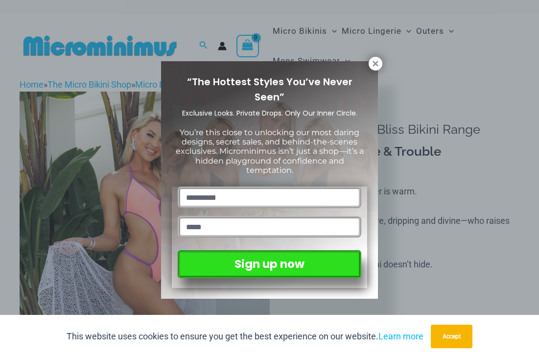
click at [376, 63] on icon at bounding box center [374, 63] width 5 height 5
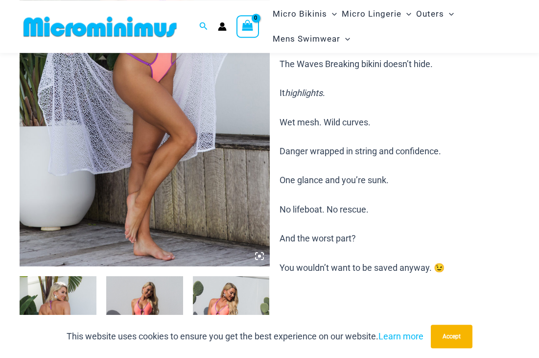
scroll to position [156, 0]
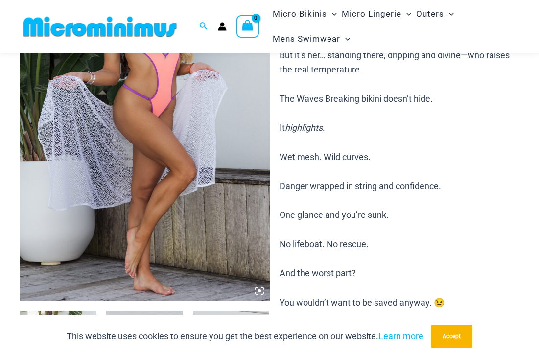
click at [96, 227] on img at bounding box center [145, 113] width 250 height 375
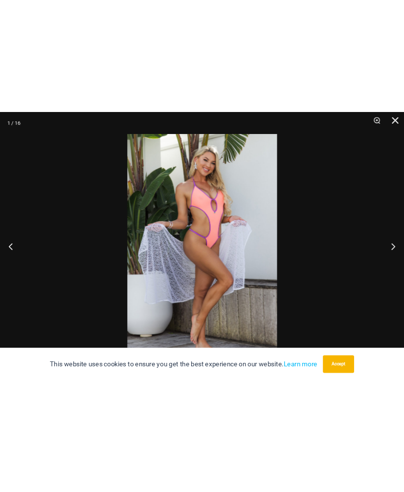
scroll to position [88, 0]
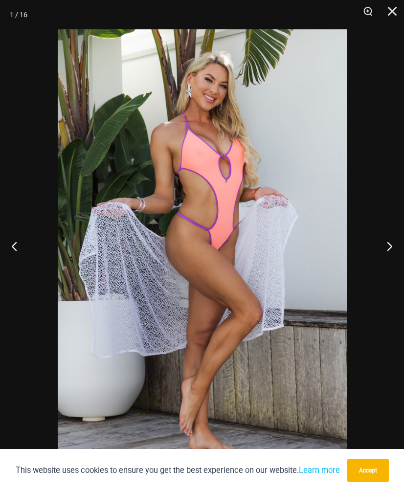
click at [381, 357] on button "Accept" at bounding box center [368, 470] width 42 height 23
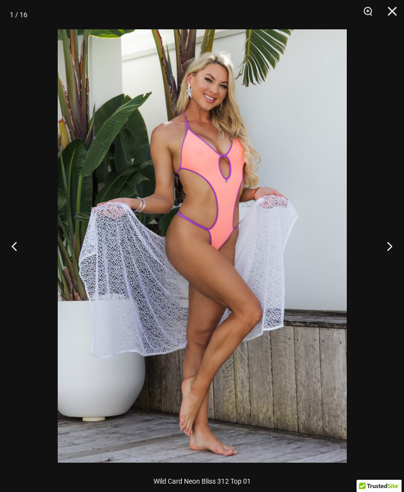
click at [389, 249] on button "Next" at bounding box center [385, 246] width 37 height 49
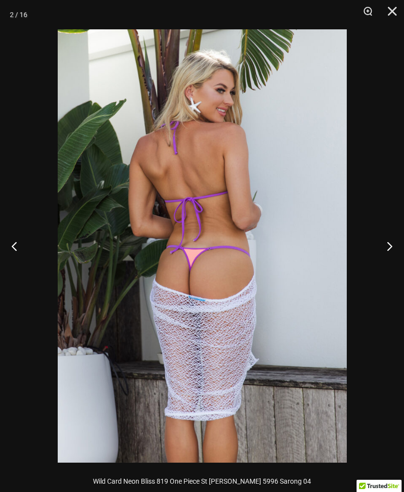
click at [393, 254] on button "Next" at bounding box center [385, 246] width 37 height 49
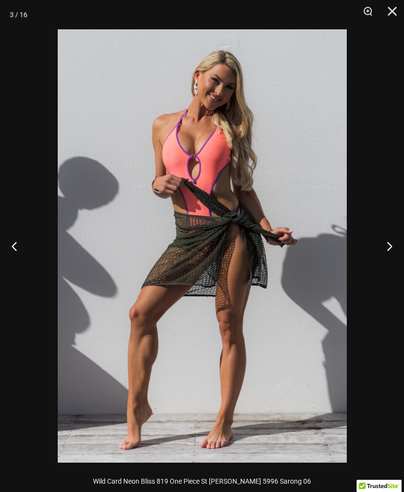
click at [399, 253] on button "Next" at bounding box center [385, 246] width 37 height 49
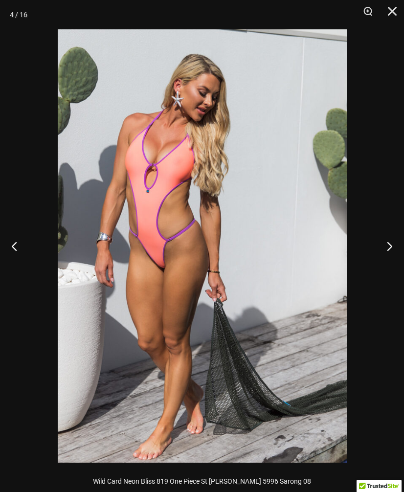
click at [393, 252] on button "Next" at bounding box center [385, 246] width 37 height 49
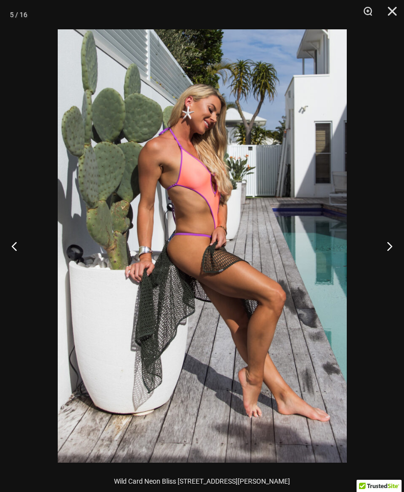
click at [393, 252] on button "Next" at bounding box center [385, 246] width 37 height 49
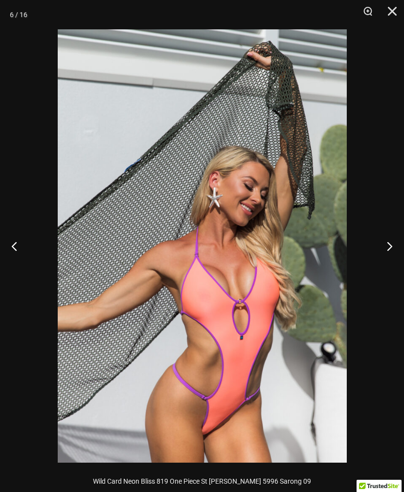
click at [391, 250] on button "Next" at bounding box center [385, 246] width 37 height 49
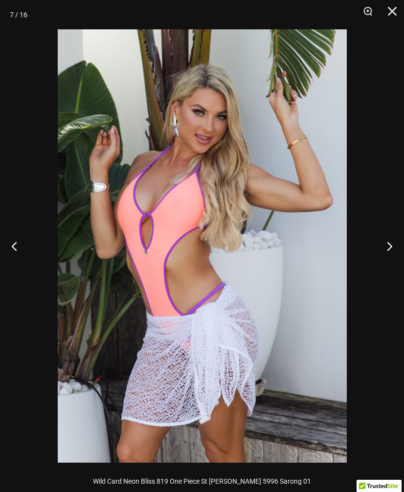
click at [394, 252] on button "Next" at bounding box center [385, 246] width 37 height 49
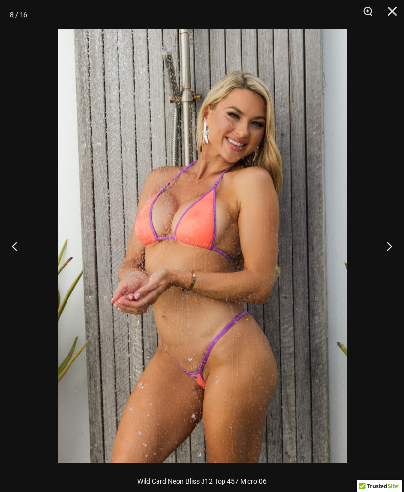
click at [387, 252] on button "Next" at bounding box center [385, 246] width 37 height 49
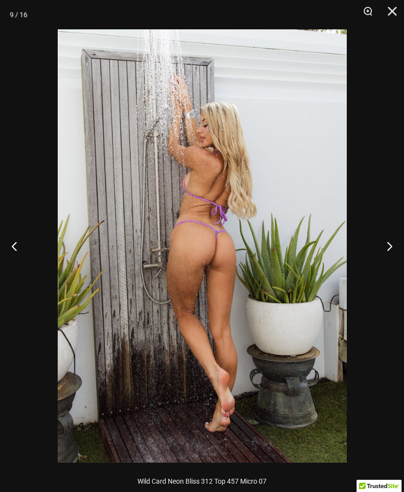
click at [396, 249] on button "Next" at bounding box center [385, 246] width 37 height 49
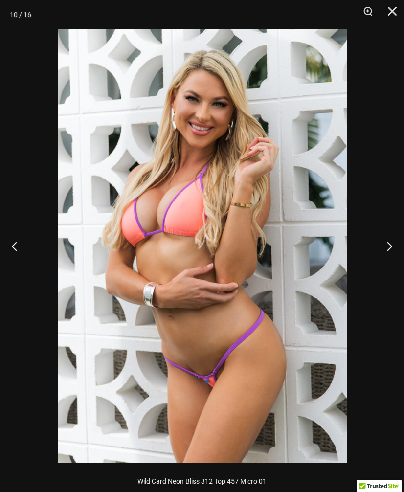
click at [397, 251] on button "Next" at bounding box center [385, 246] width 37 height 49
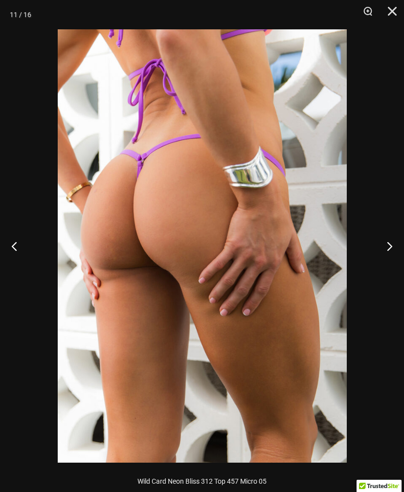
click at [394, 249] on button "Next" at bounding box center [385, 246] width 37 height 49
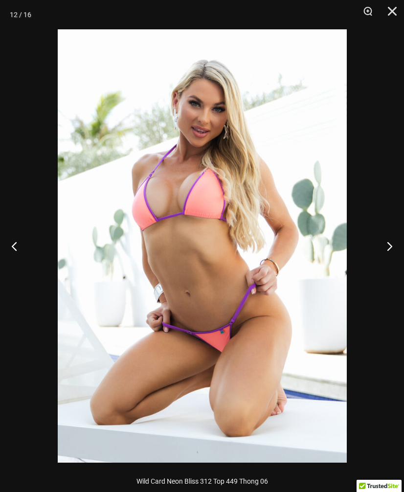
click at [397, 249] on button "Next" at bounding box center [385, 246] width 37 height 49
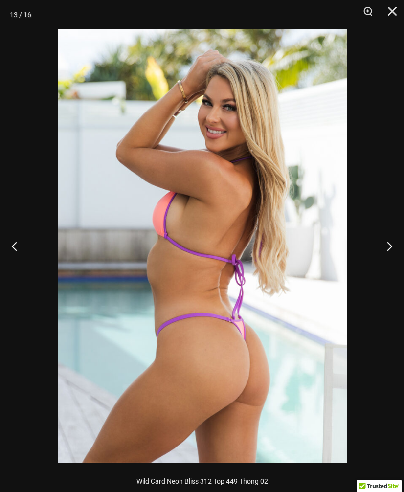
click at [397, 250] on button "Next" at bounding box center [385, 246] width 37 height 49
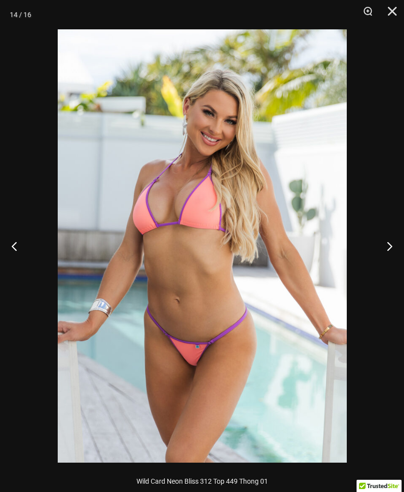
click at [394, 250] on button "Next" at bounding box center [385, 246] width 37 height 49
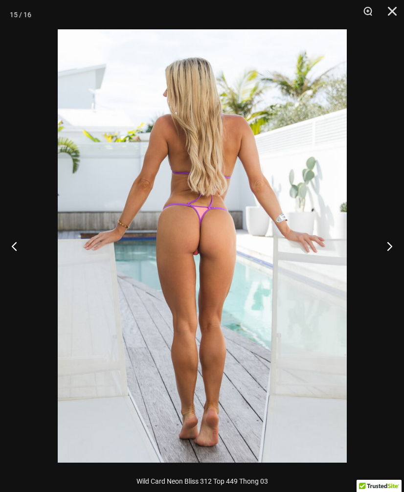
click at [397, 249] on button "Next" at bounding box center [385, 246] width 37 height 49
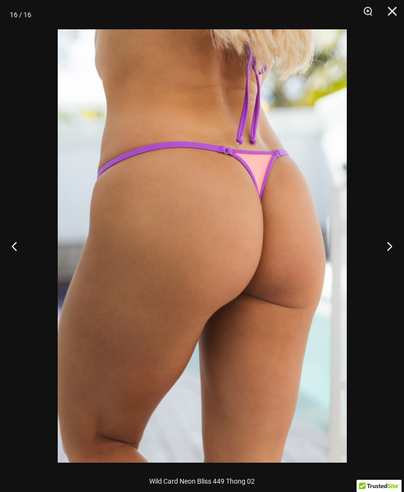
click at [399, 249] on button "Next" at bounding box center [385, 246] width 37 height 49
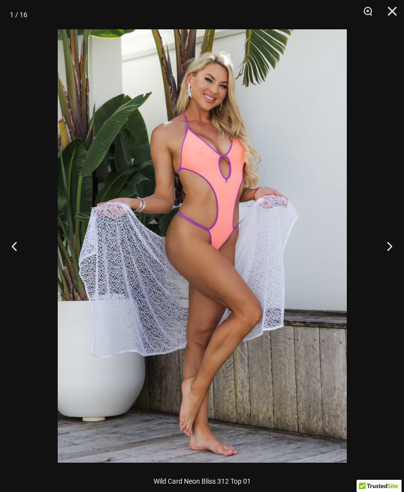
click at [399, 249] on button "Next" at bounding box center [385, 246] width 37 height 49
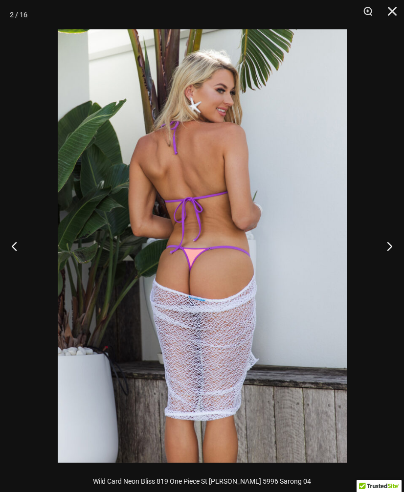
click at [398, 250] on button "Next" at bounding box center [385, 246] width 37 height 49
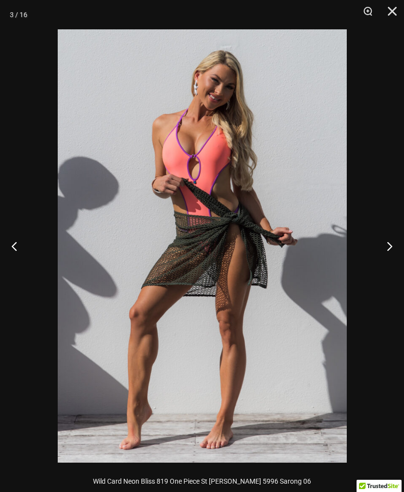
click at [398, 250] on button "Next" at bounding box center [385, 246] width 37 height 49
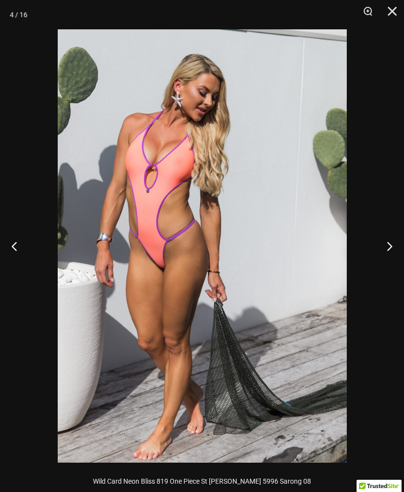
click at [399, 250] on button "Next" at bounding box center [385, 246] width 37 height 49
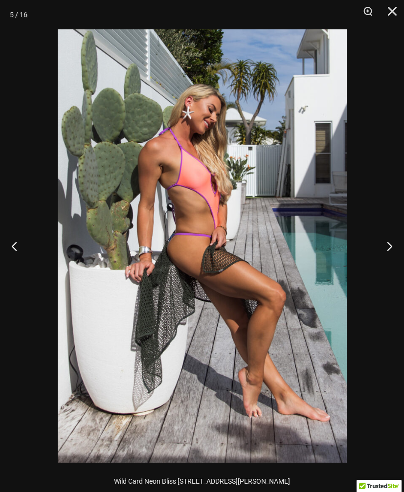
click at [400, 249] on button "Next" at bounding box center [385, 246] width 37 height 49
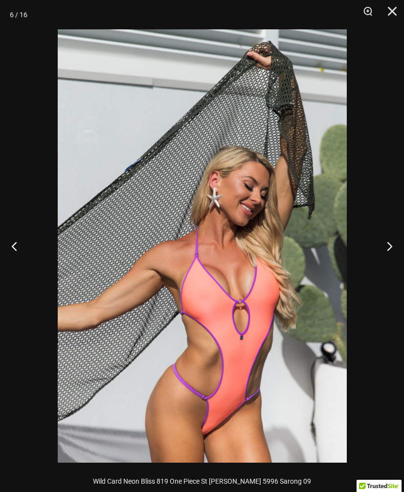
click at [399, 249] on button "Next" at bounding box center [385, 246] width 37 height 49
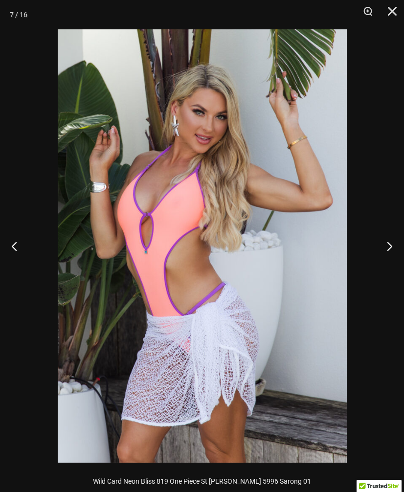
click at [400, 249] on button "Next" at bounding box center [385, 246] width 37 height 49
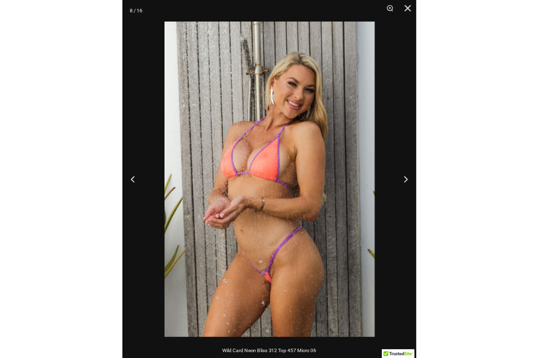
scroll to position [68, 0]
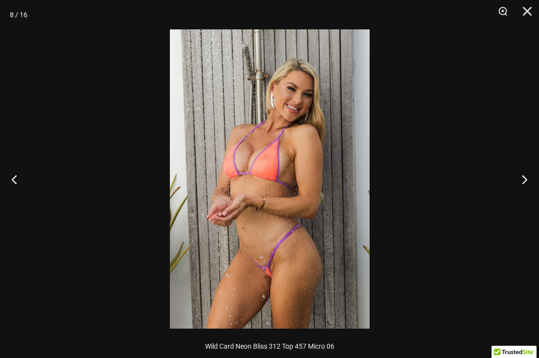
click at [532, 11] on button "Close" at bounding box center [523, 14] width 24 height 29
